Goal: Book appointment/travel/reservation

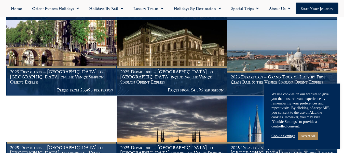
scroll to position [330, 0]
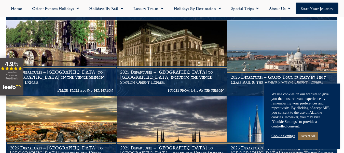
click at [316, 136] on link "Accept All" at bounding box center [308, 136] width 20 height 8
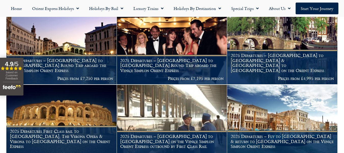
scroll to position [537, 0]
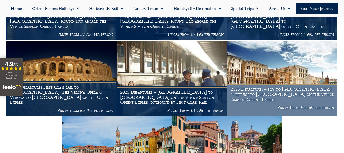
click at [271, 101] on h1 "2025 Departures – Fly to Venice & return to London on the Venice Simplon Orient…" at bounding box center [282, 93] width 103 height 15
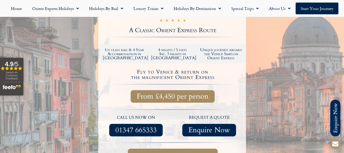
scroll to position [133, 0]
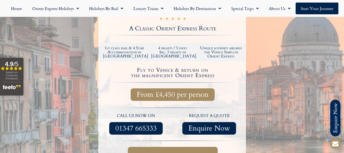
click at [206, 152] on span "Full itinerary & dates" at bounding box center [173, 155] width 70 height 6
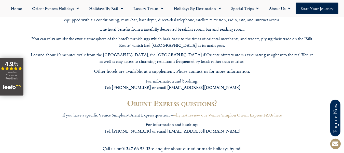
scroll to position [1588, 0]
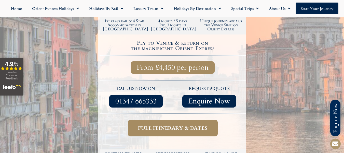
scroll to position [133, 0]
